Goal: Task Accomplishment & Management: Manage account settings

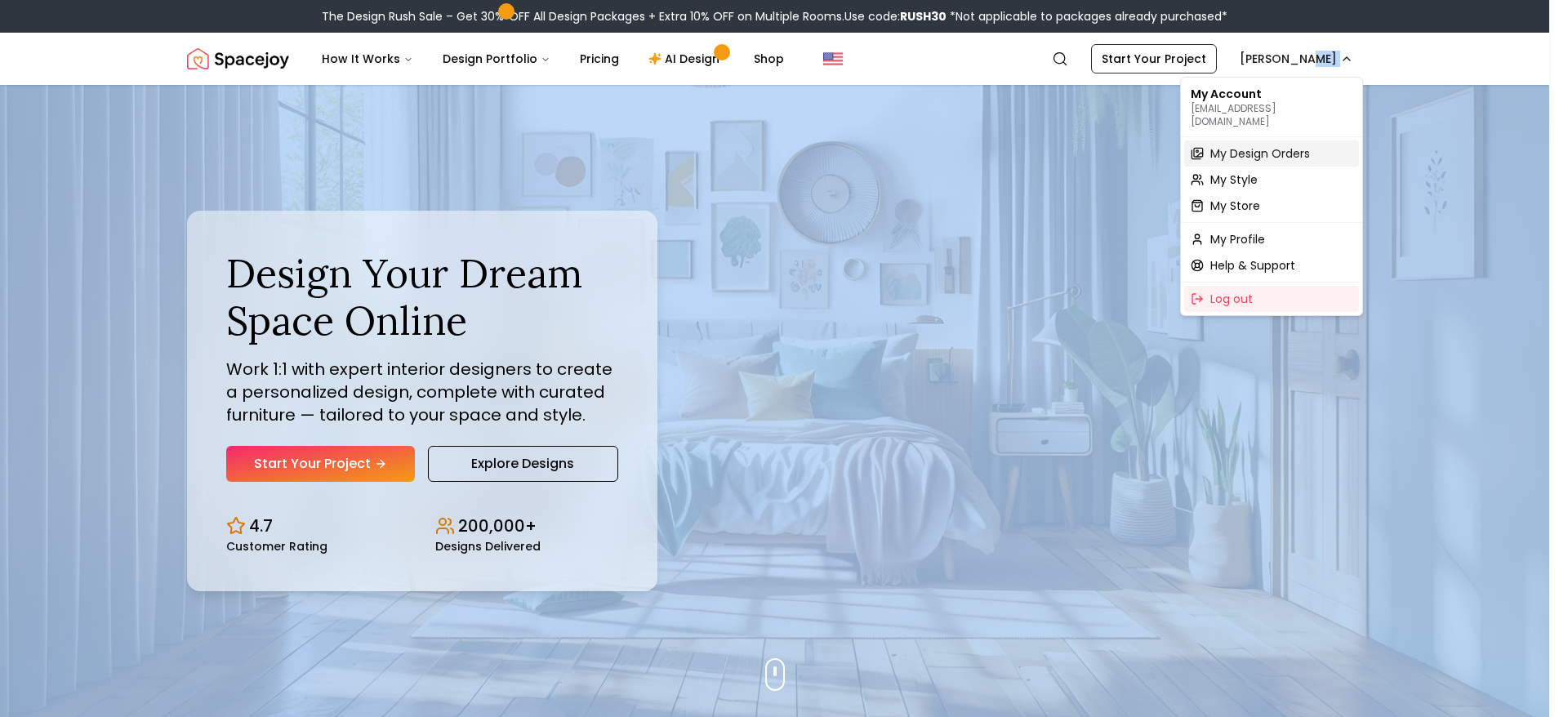
click at [1262, 145] on span "My Design Orders" at bounding box center [1260, 153] width 100 height 16
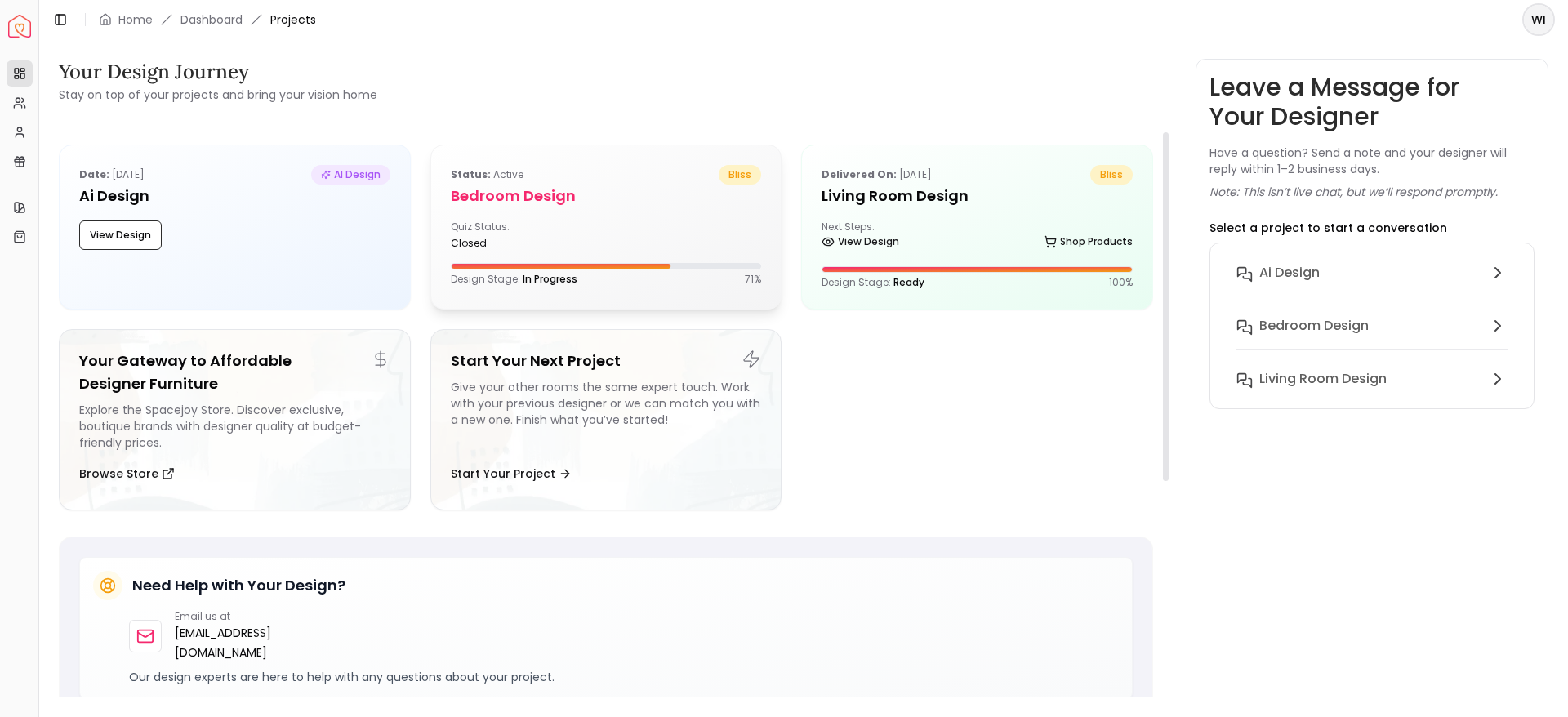
click at [655, 292] on div "Status: active bliss Bedroom design Quiz Status: closed Design Stage: In Progre…" at bounding box center [606, 225] width 350 height 160
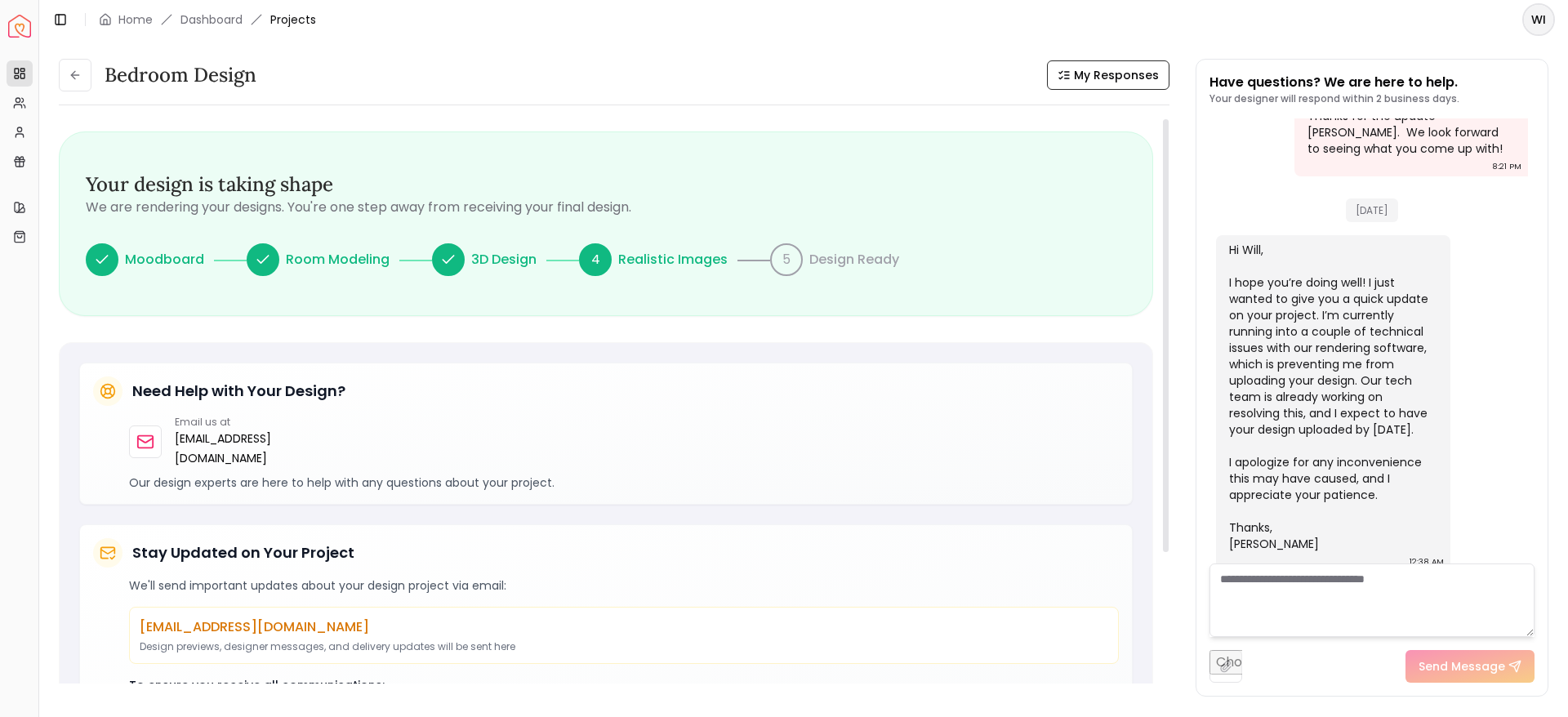
drag, startPoint x: 1163, startPoint y: 159, endPoint x: 1137, endPoint y: 21, distance: 140.4
click at [1163, 119] on div at bounding box center [1166, 335] width 6 height 433
click at [78, 71] on icon at bounding box center [75, 75] width 13 height 13
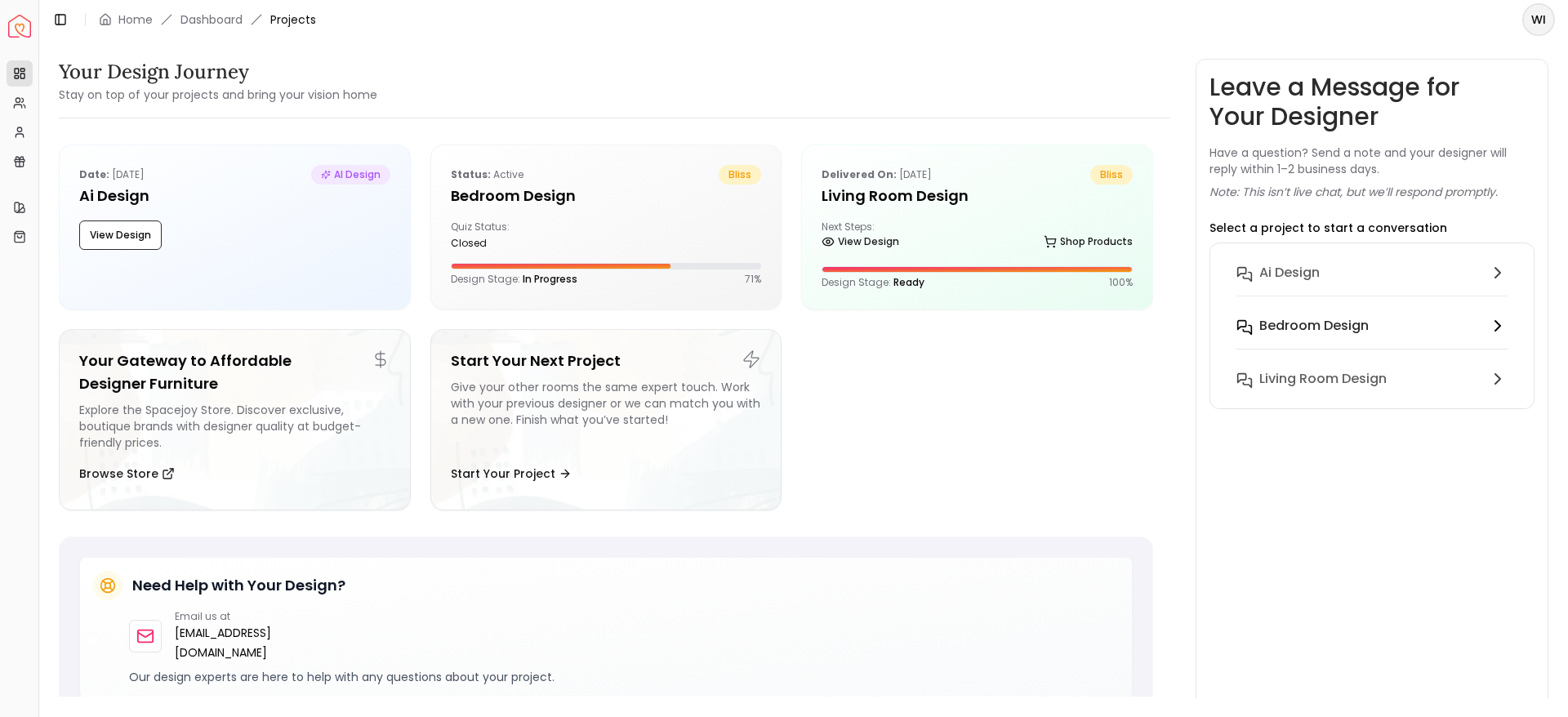
click at [1288, 332] on h6 "Bedroom design" at bounding box center [1314, 325] width 109 height 19
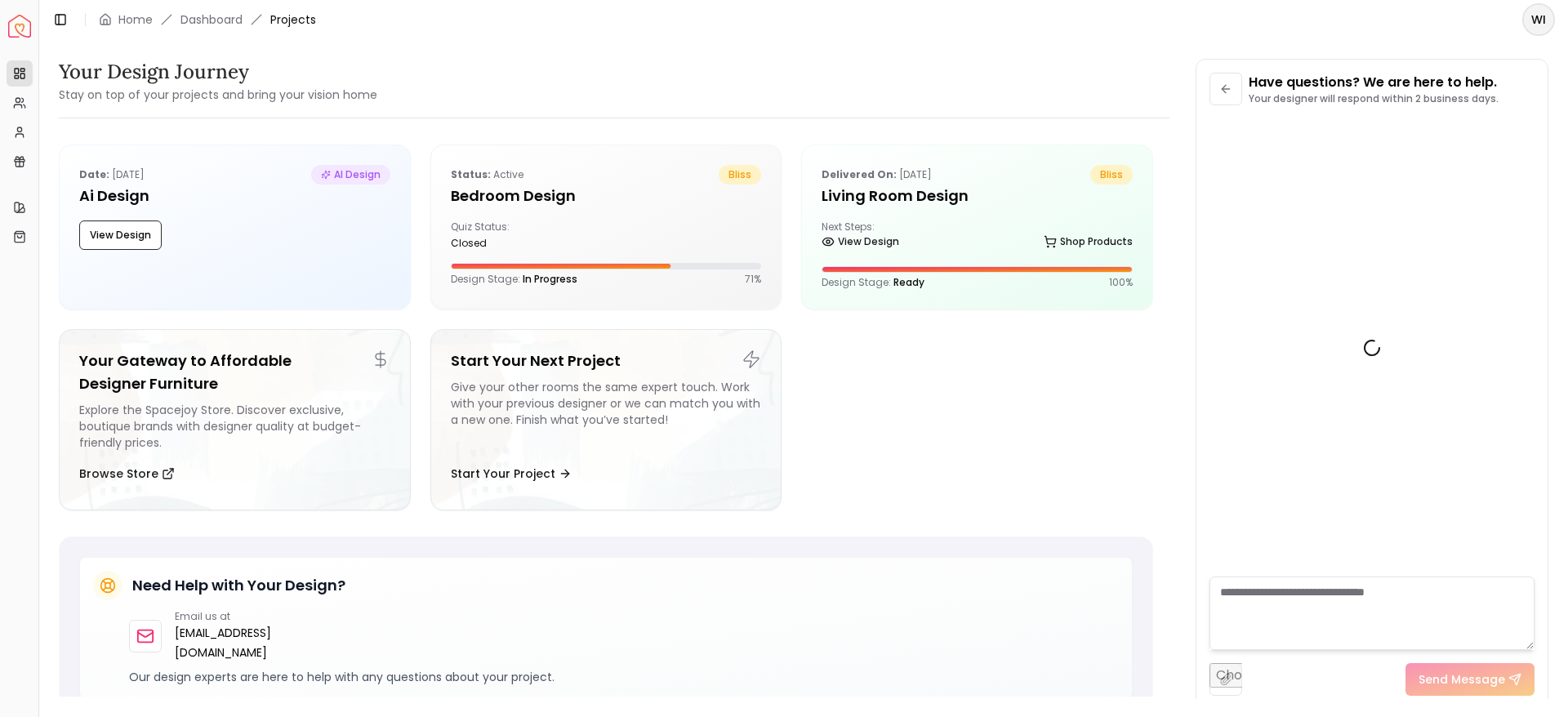
scroll to position [1231, 0]
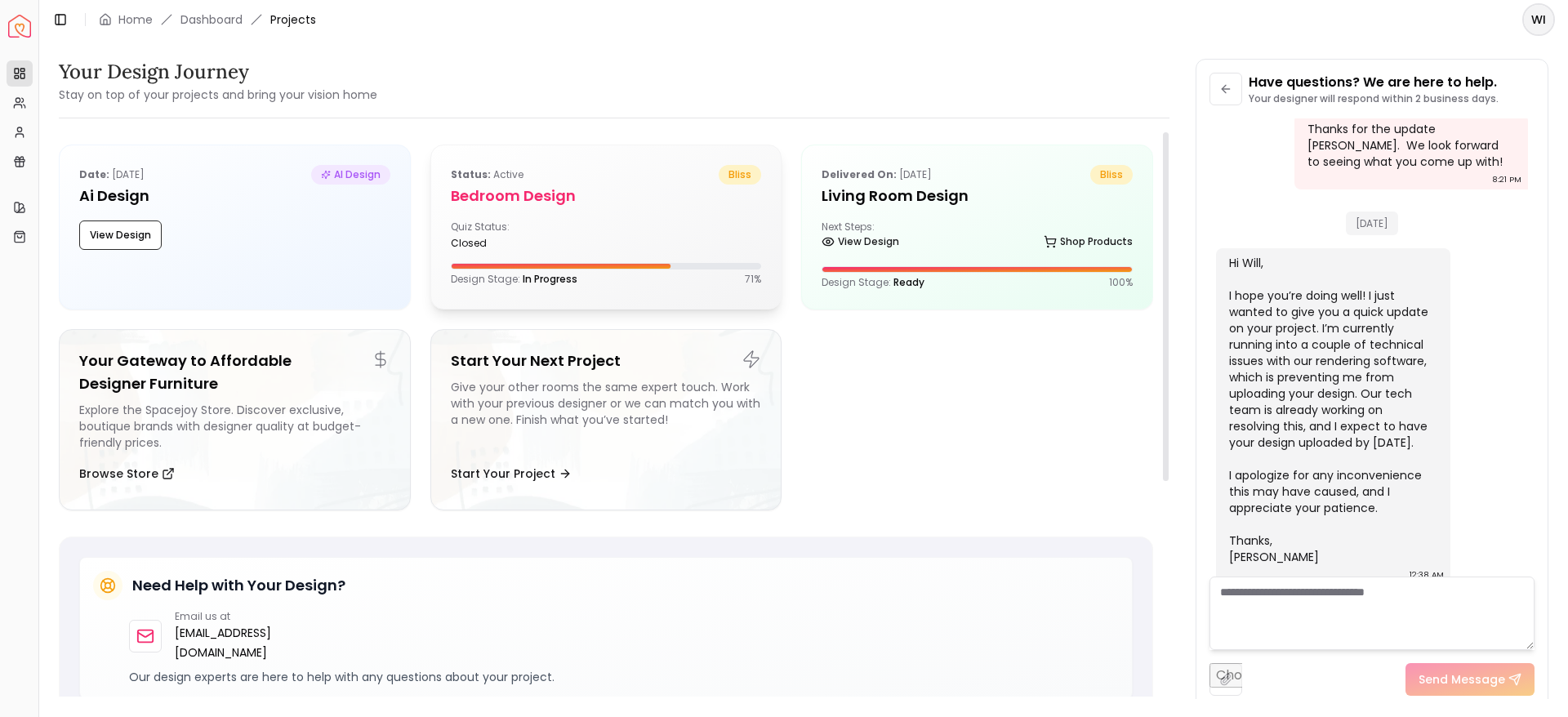
click at [630, 202] on h5 "Bedroom design" at bounding box center [606, 196] width 311 height 23
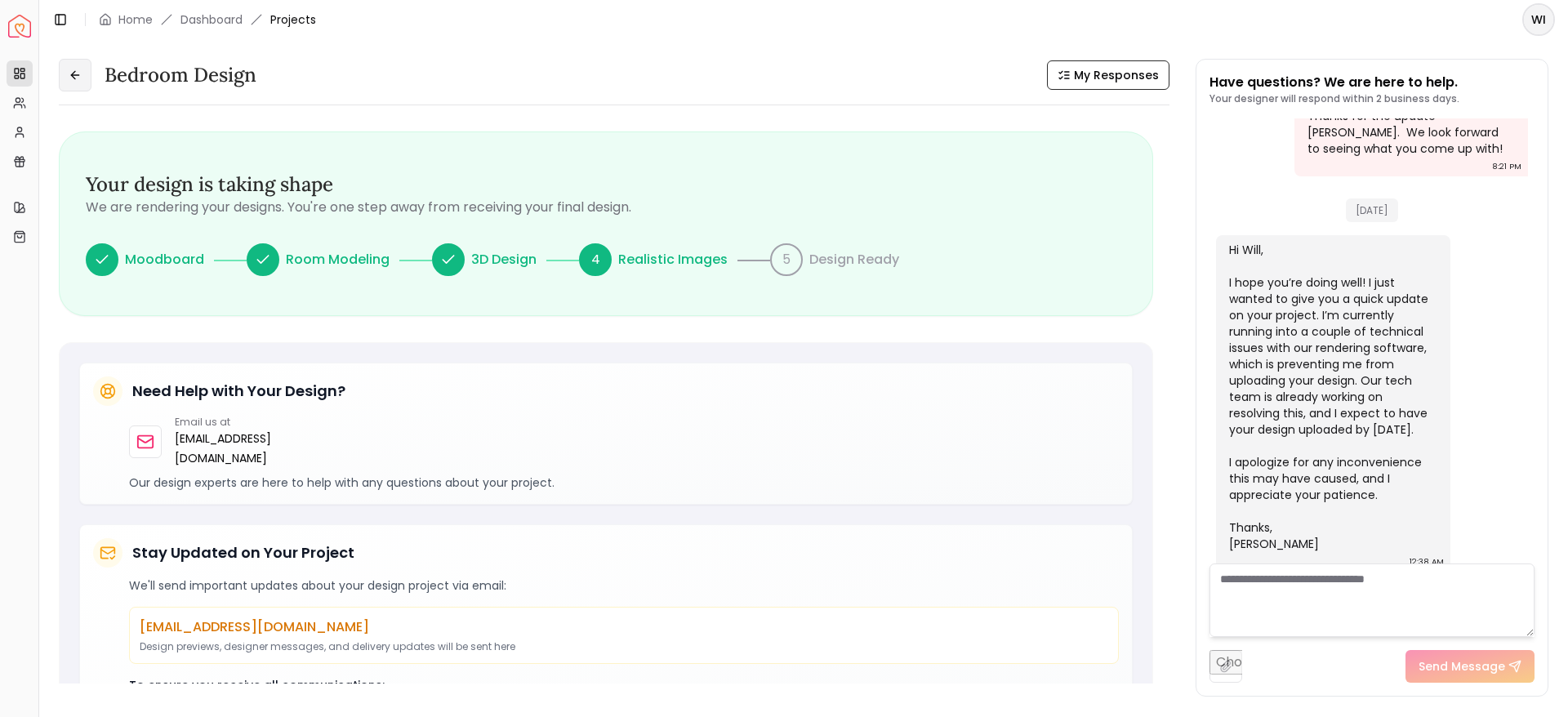
click at [74, 76] on icon at bounding box center [75, 75] width 13 height 13
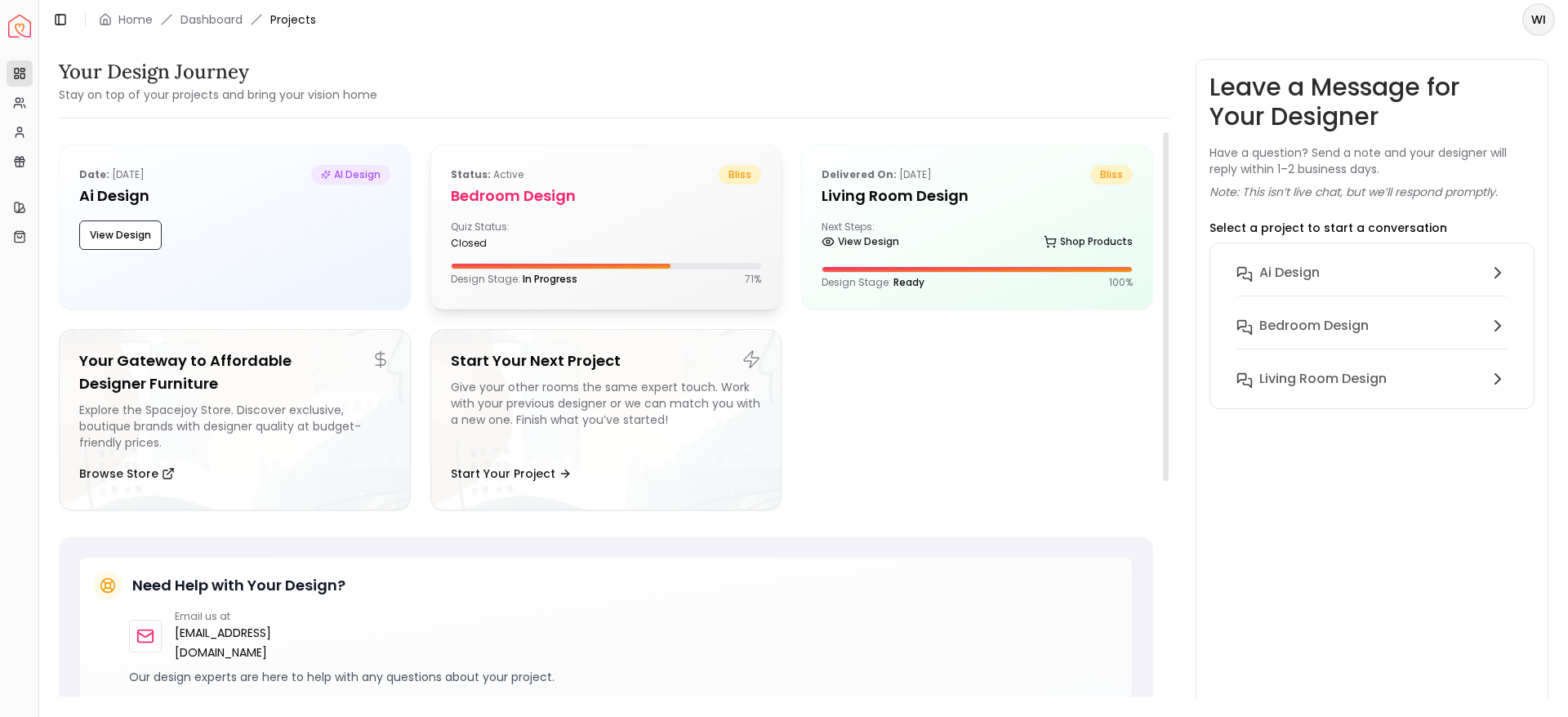
click at [502, 205] on h5 "Bedroom design" at bounding box center [606, 196] width 311 height 23
